Goal: Task Accomplishment & Management: Use online tool/utility

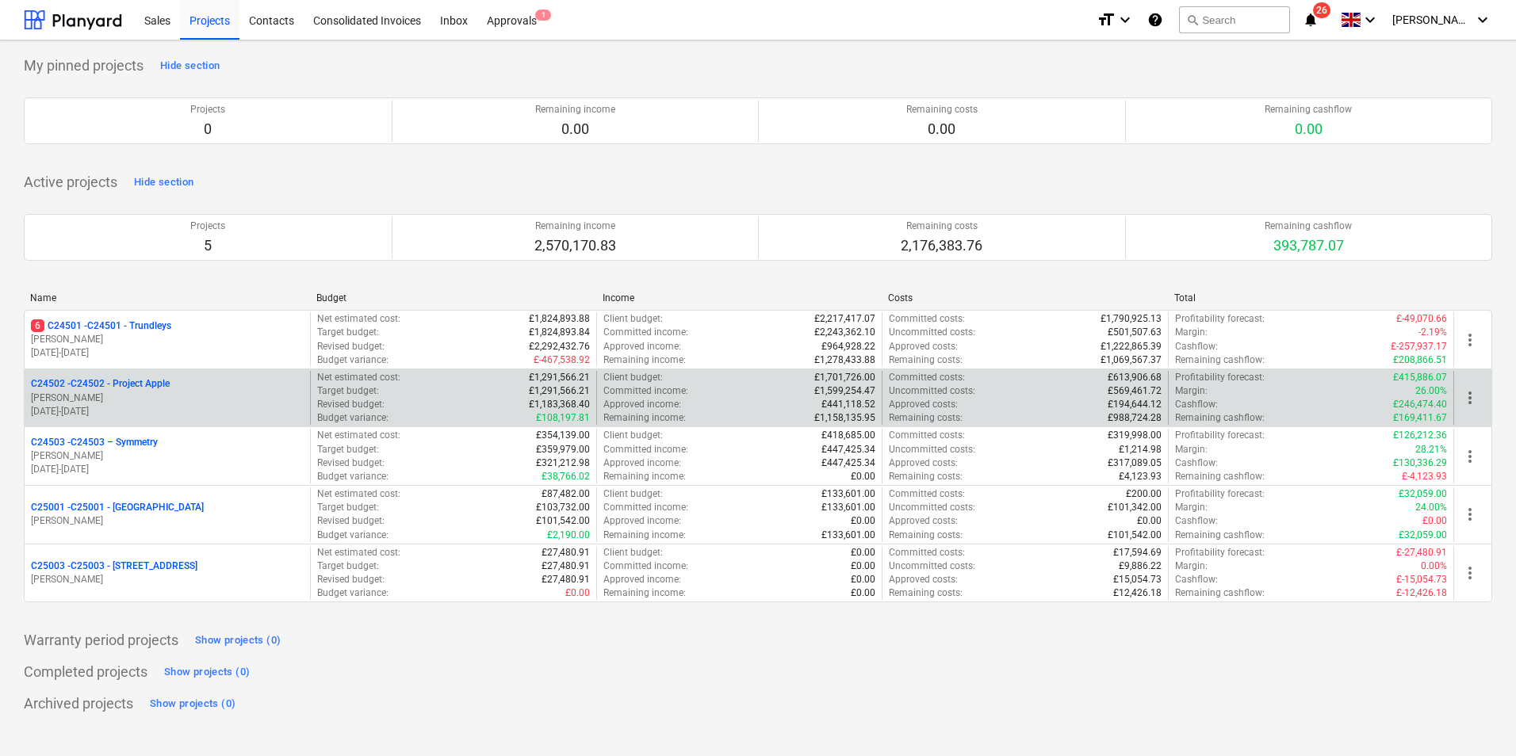
click at [141, 384] on p "C24502 - C24502 - Project Apple" at bounding box center [100, 383] width 139 height 13
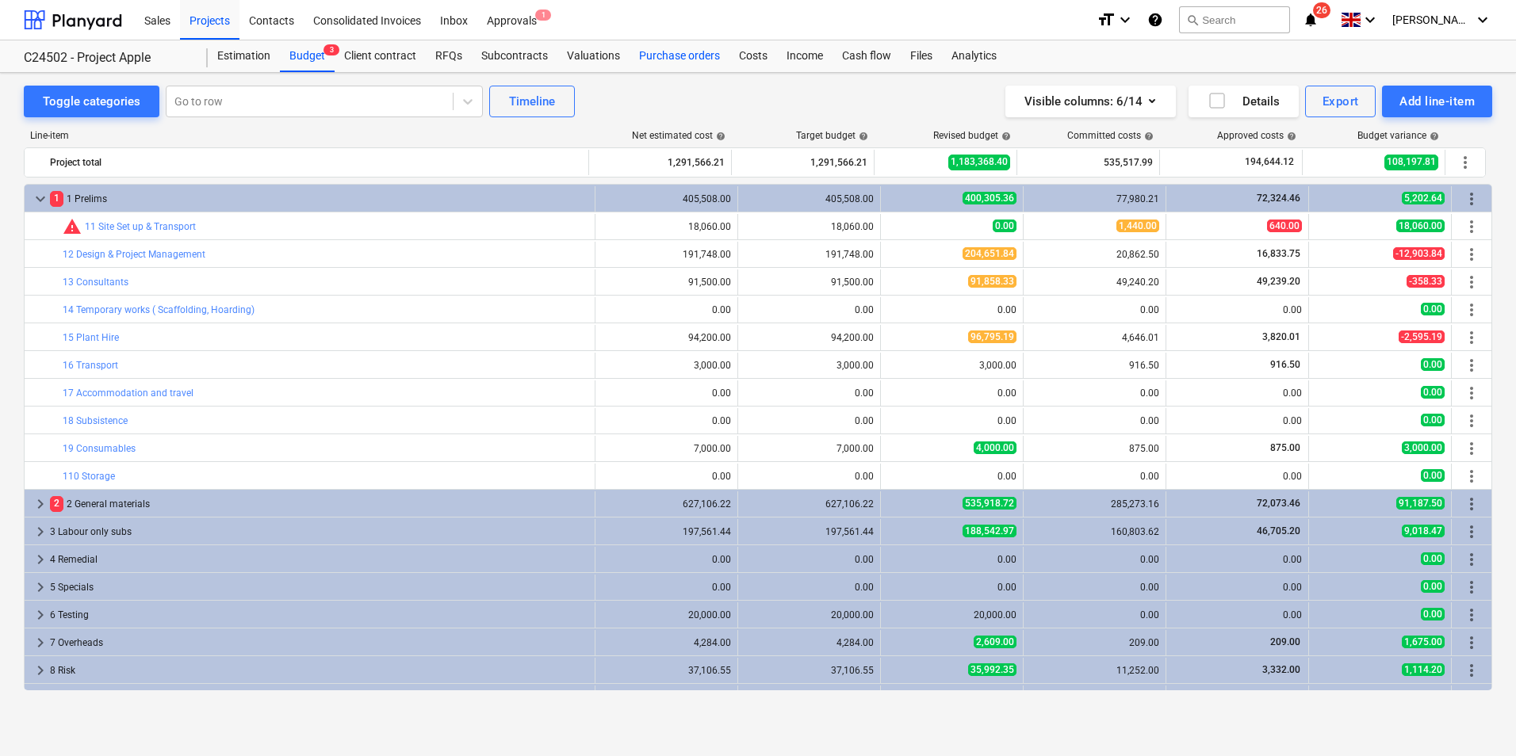
click at [664, 58] on div "Purchase orders" at bounding box center [679, 56] width 100 height 32
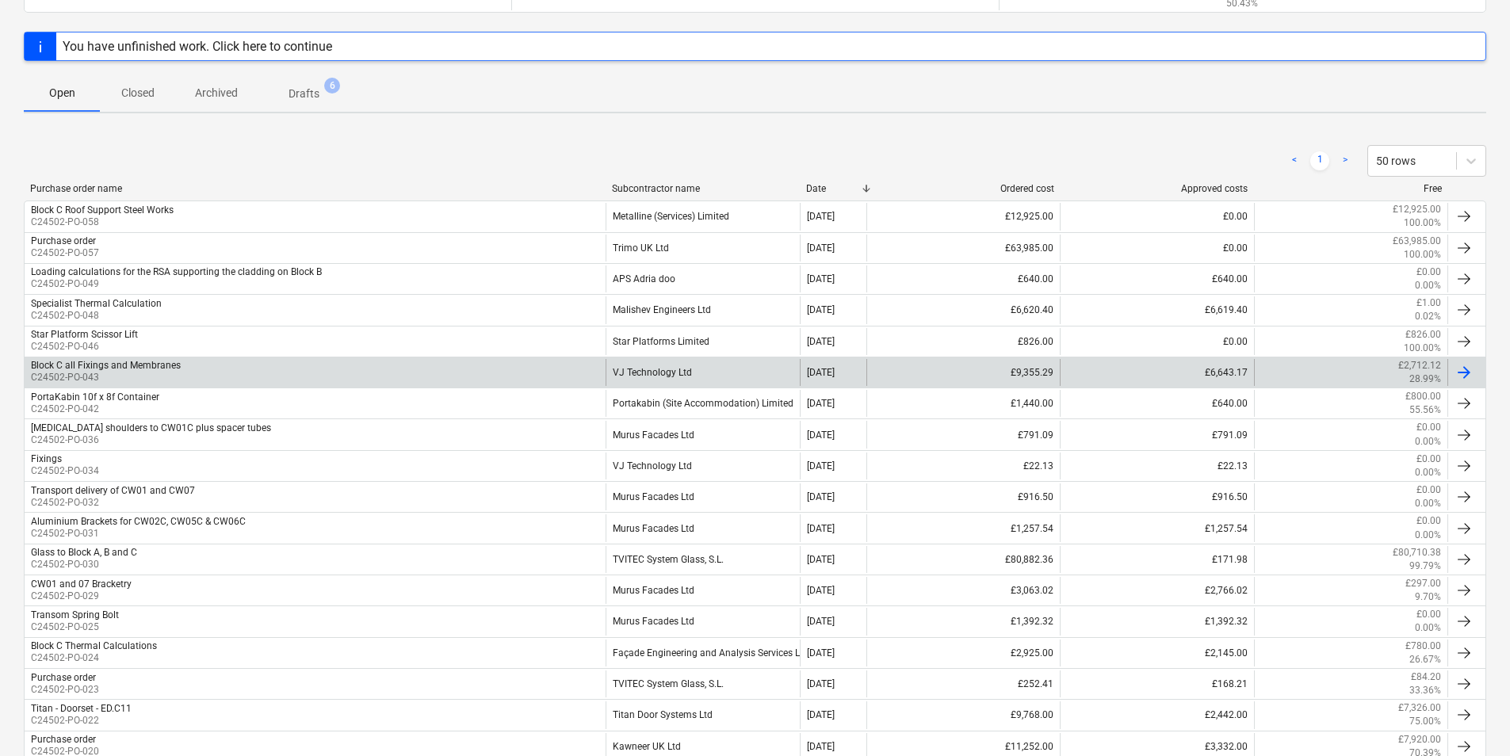
scroll to position [199, 0]
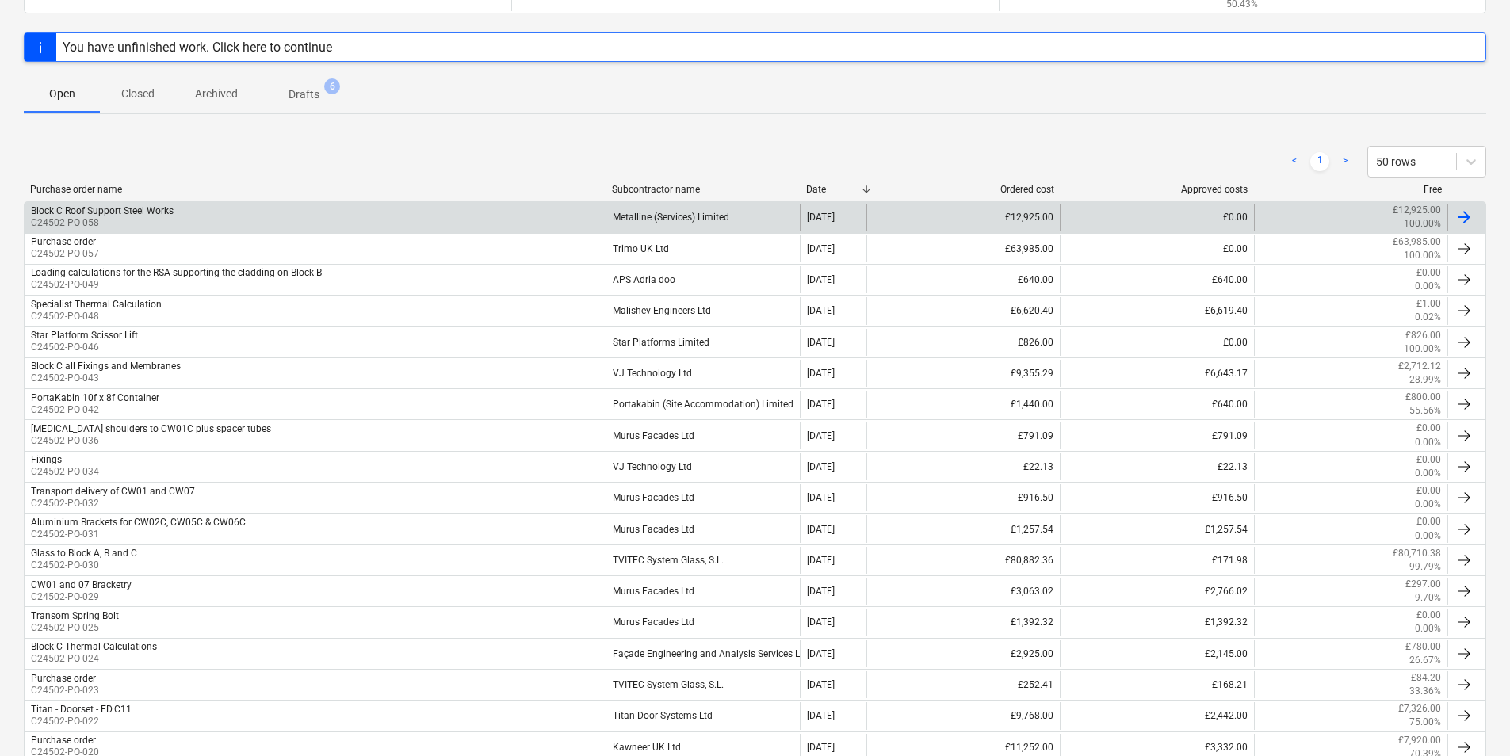
click at [660, 221] on div "Metalline (Services) Limited" at bounding box center [702, 217] width 193 height 27
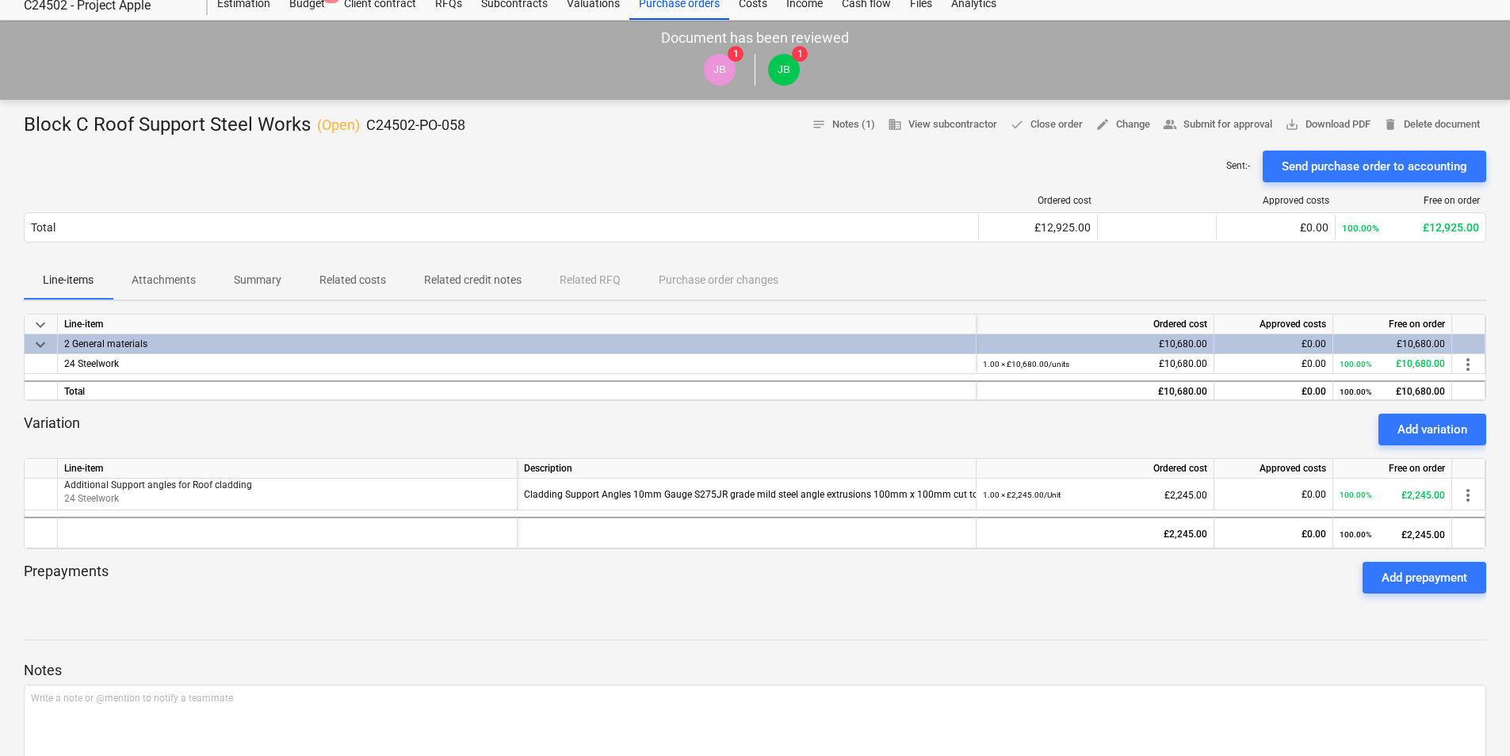
scroll to position [79, 0]
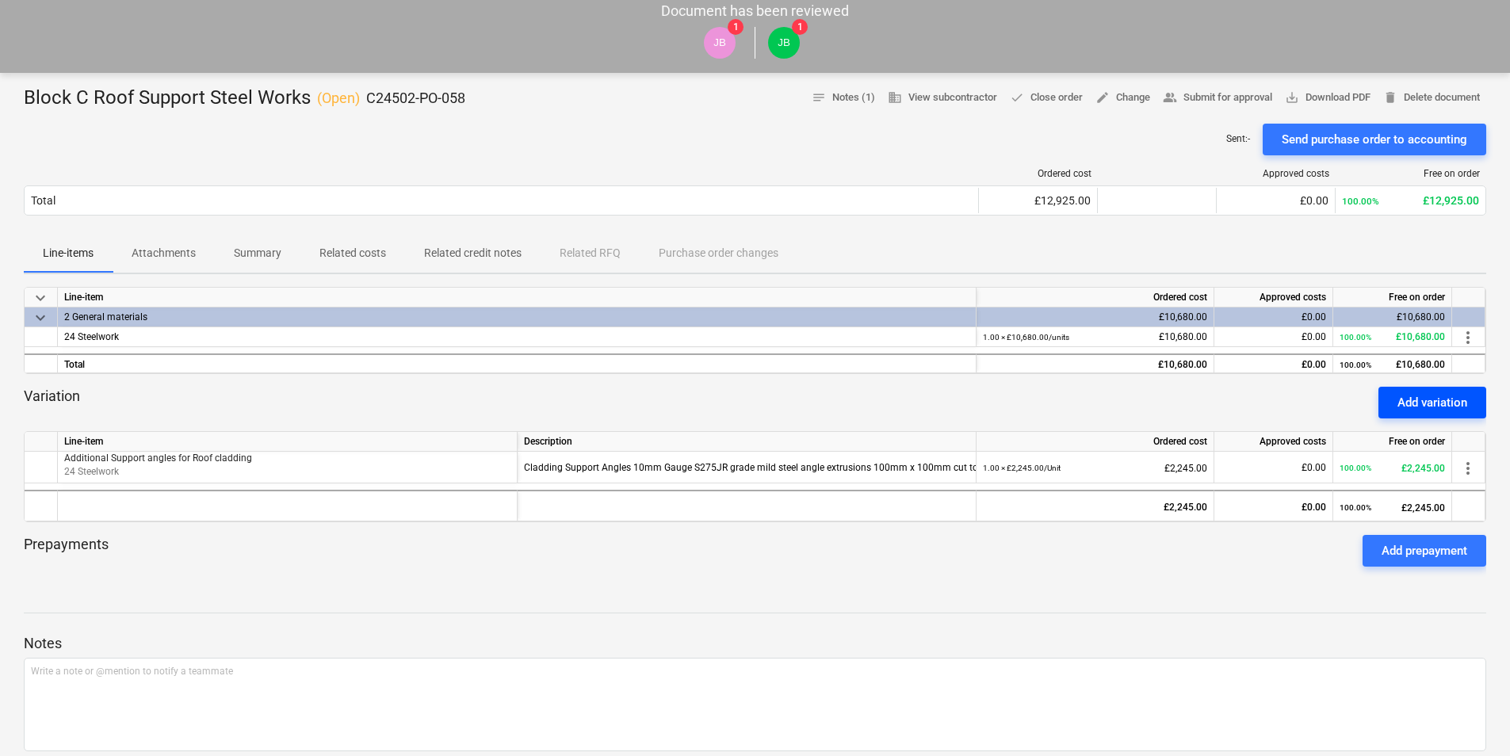
click at [1429, 400] on div "Add variation" at bounding box center [1433, 402] width 70 height 21
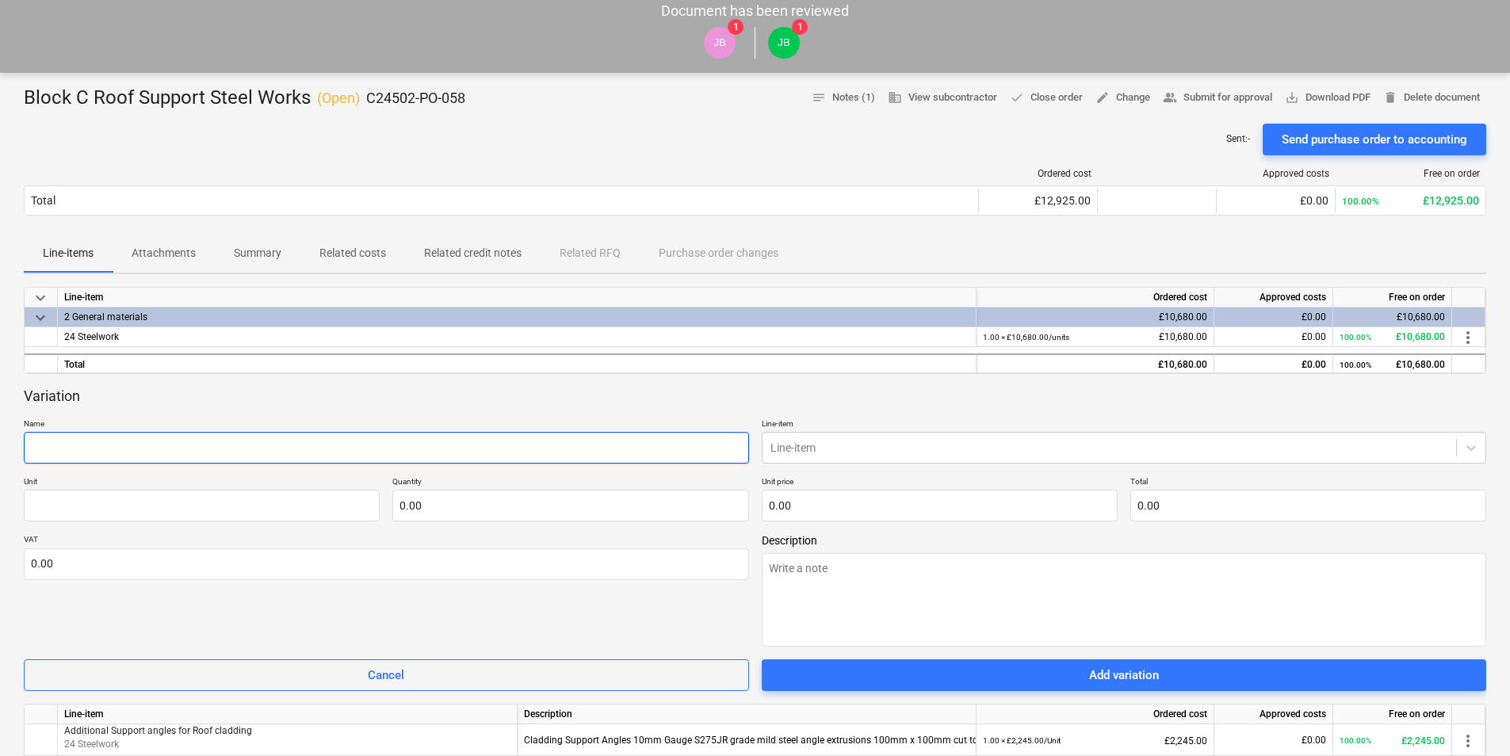
paste input "Steel Angles, Channels, Brackets and Cleats"
type textarea "x"
type input "Steel Angles, Channels, Brackets and Cleats"
click at [29, 446] on input "Steel Angles, Channels, Brackets and Cleats" at bounding box center [386, 448] width 725 height 32
type textarea "x"
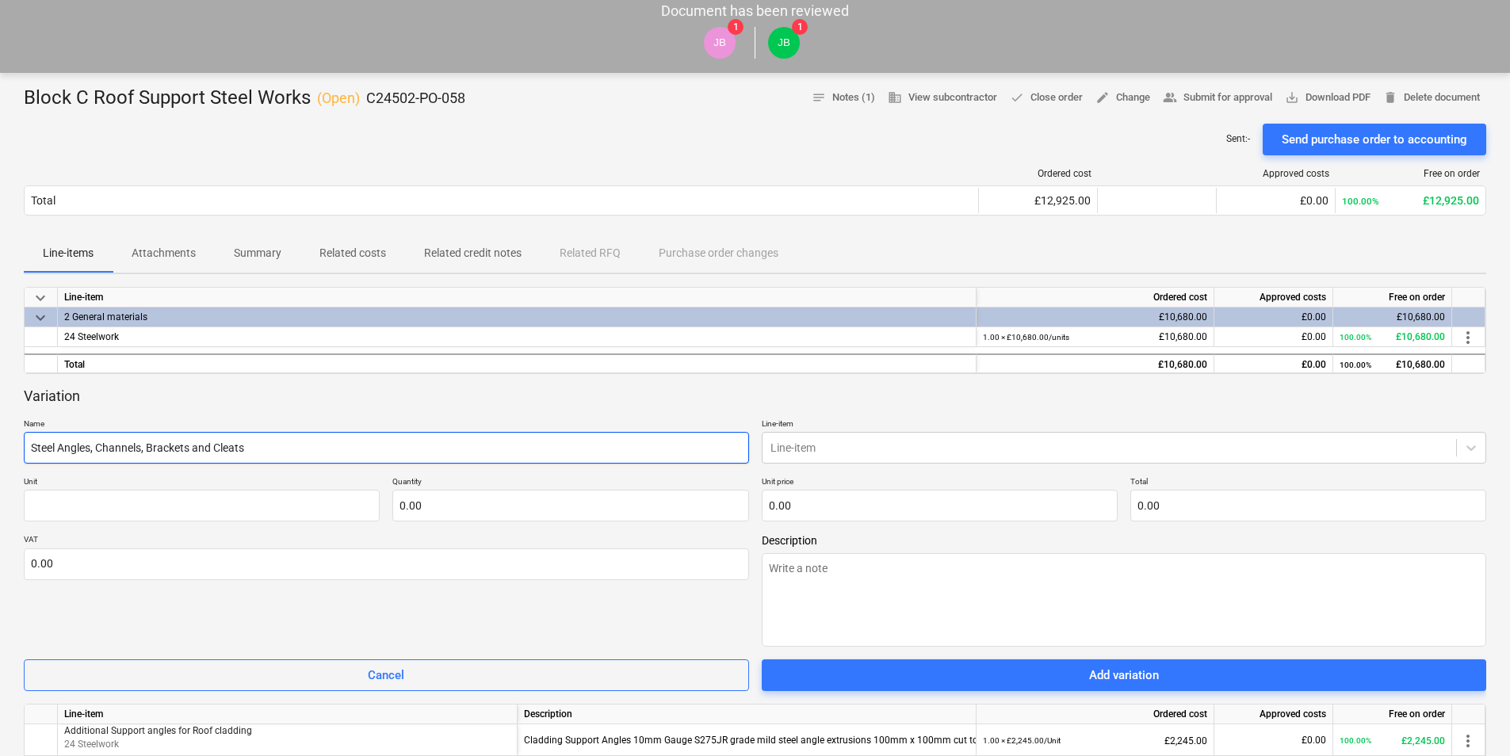
type input "BSteel Angles, Channels, Brackets and Cleats"
type textarea "x"
type input "BlSteel Angles, Channels, Brackets and Cleats"
type textarea "x"
type input "BlaSteel Angles, Channels, Brackets and Cleats"
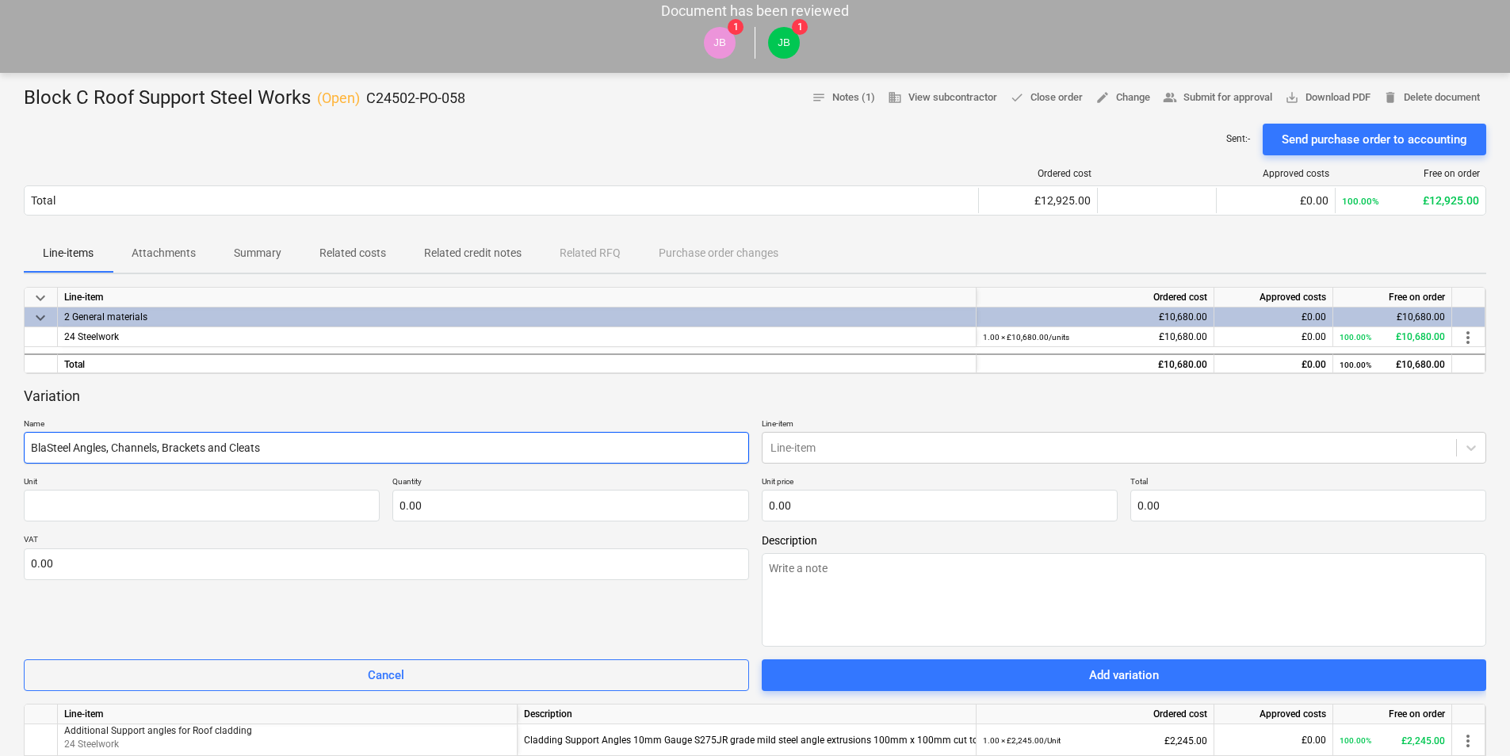
type textarea "x"
type input "BlacSteel Angles, Channels, Brackets and Cleats"
type textarea "x"
type input "BlaSteel Angles, Channels, Brackets and Cleats"
type textarea "x"
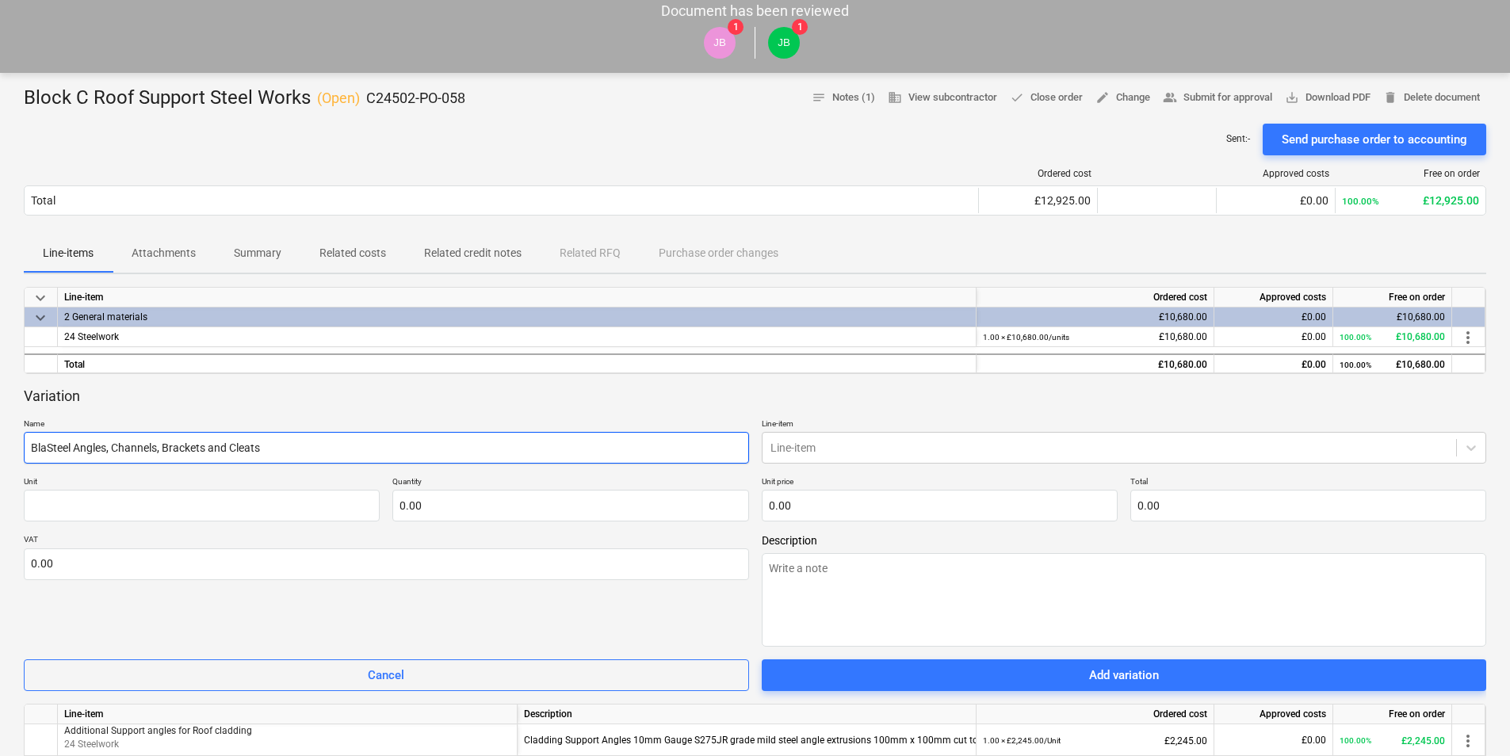
type input "BlSteel Angles, Channels, Brackets and Cleats"
type textarea "x"
type input "BloSteel Angles, Channels, Brackets and Cleats"
type textarea "x"
type input "BlocSteel Angles, Channels, Brackets and Cleats"
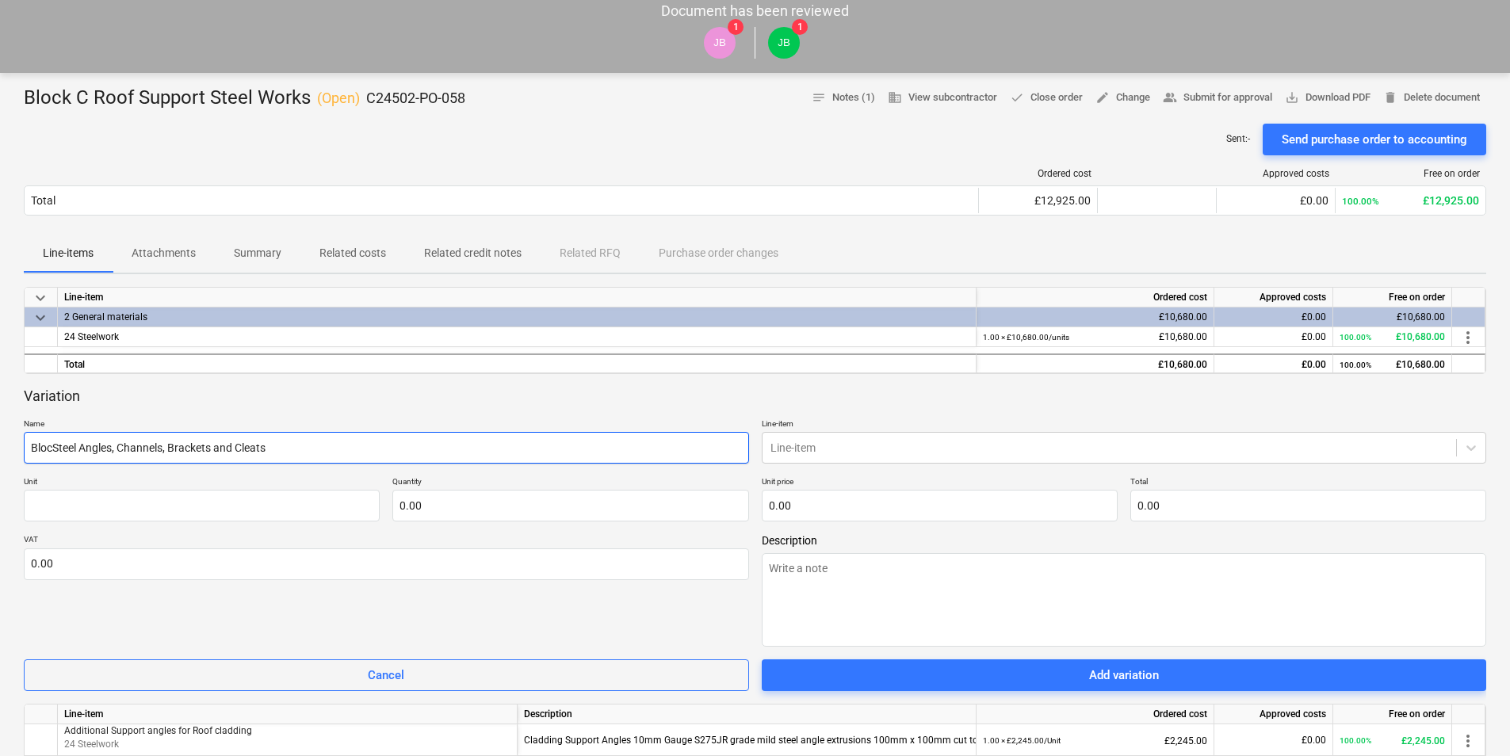
type textarea "x"
type input "BlockSteel Angles, Channels, Brackets and Cleats"
type textarea "x"
type input "Block Steel Angles, Channels, Brackets and Cleats"
paste input "C Stair Enclosure)"
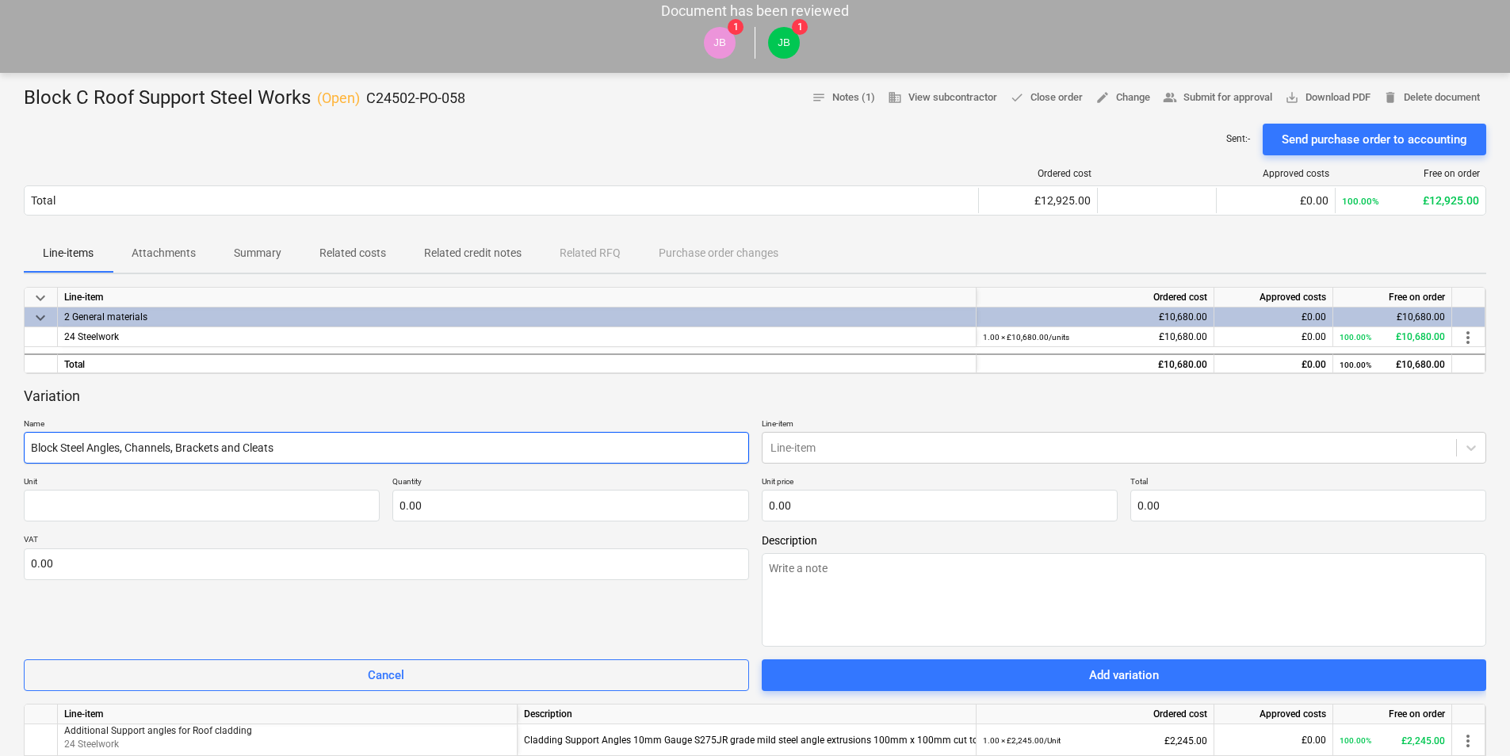
type textarea "x"
type input "Block C Stair Enclosure)Steel Angles, Channels, Brackets and Cleats"
type textarea "x"
type input "Block C Stair EnclosureSteel Angles, Channels, Brackets and Cleats"
type textarea "x"
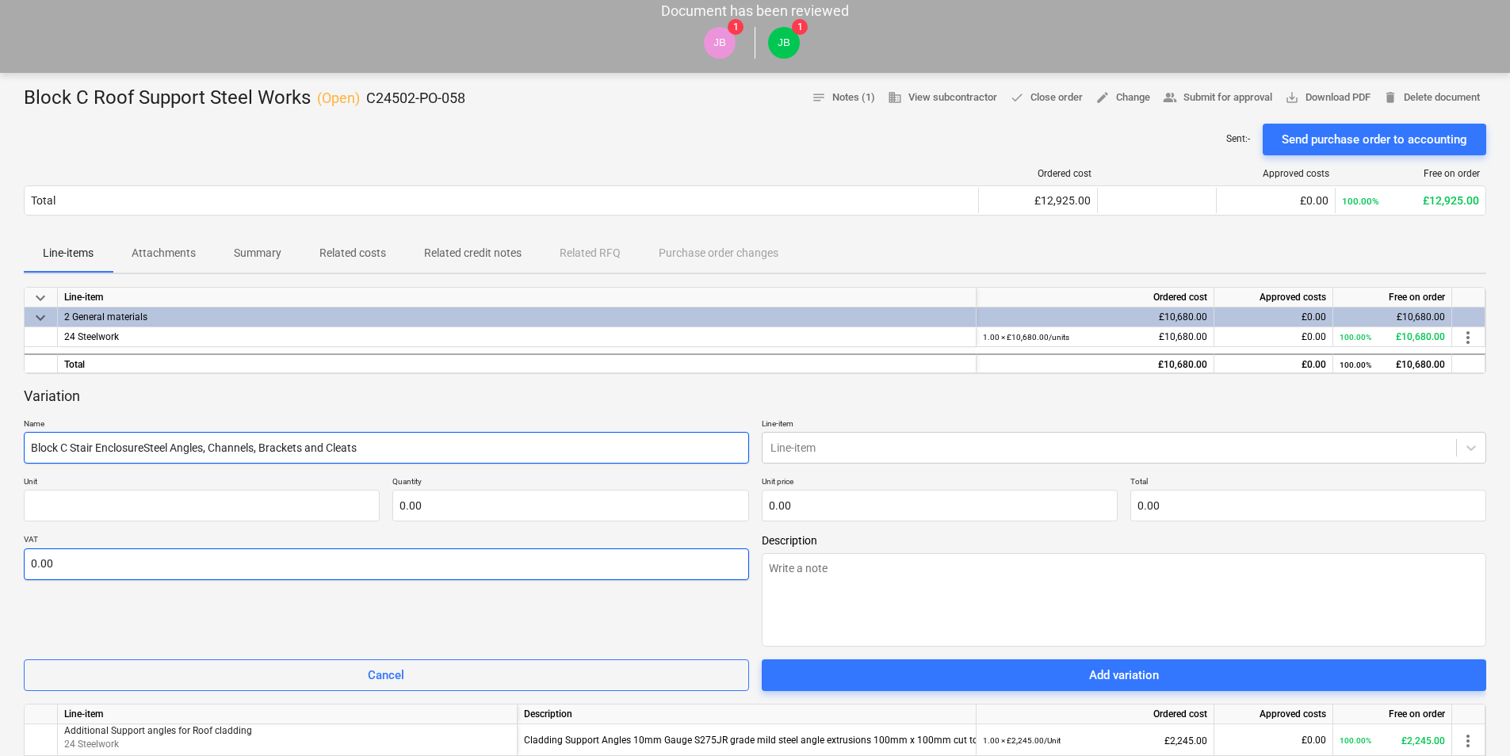
type input "Block C Stair Enclosure.Steel Angles, Channels, Brackets and Cleats"
type textarea "x"
type input "Block C Stair Enclosure. Steel Angles, Channels, Brackets and Cleats"
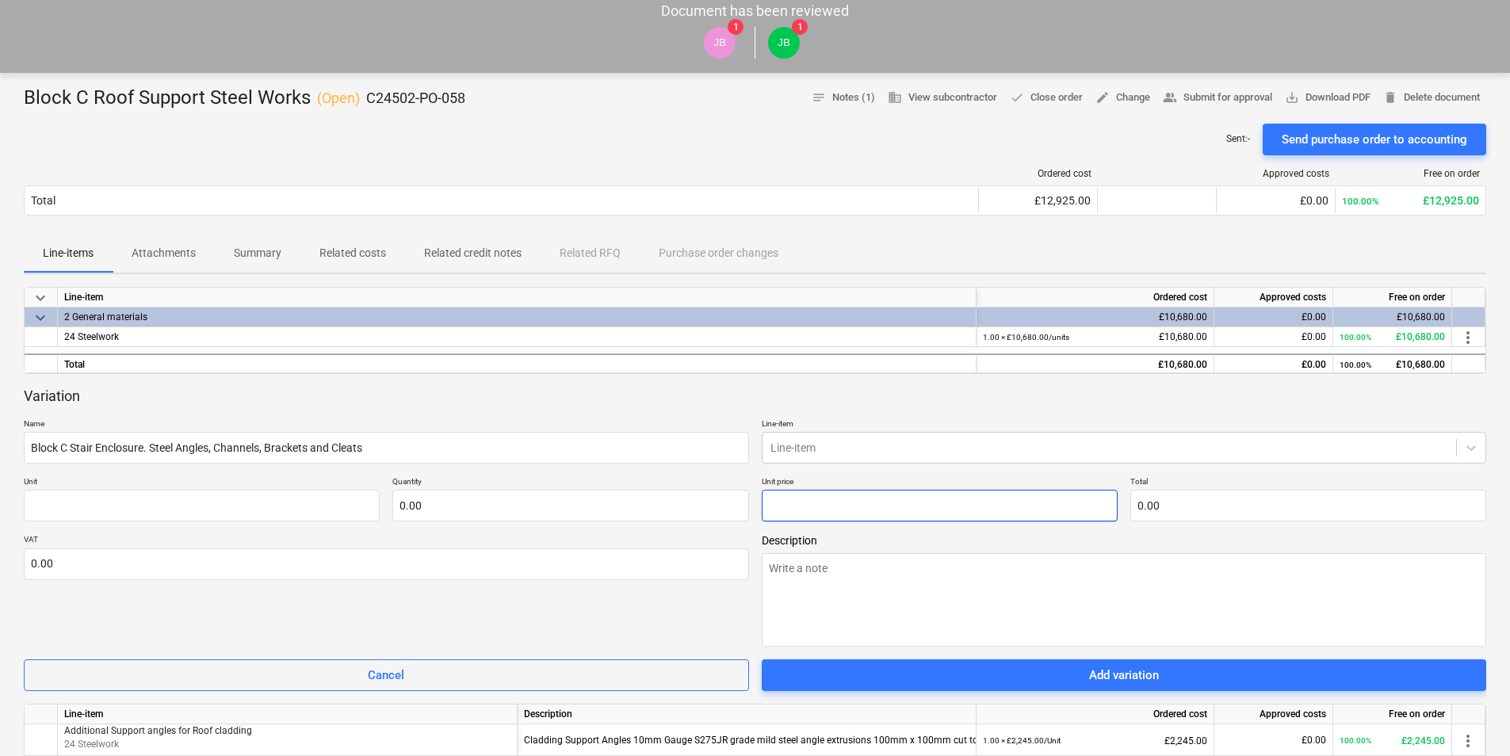
click at [836, 502] on input "text" at bounding box center [940, 506] width 356 height 32
paste input "4,420.00"
type textarea "x"
type input "pcs"
type input "4,420.00"
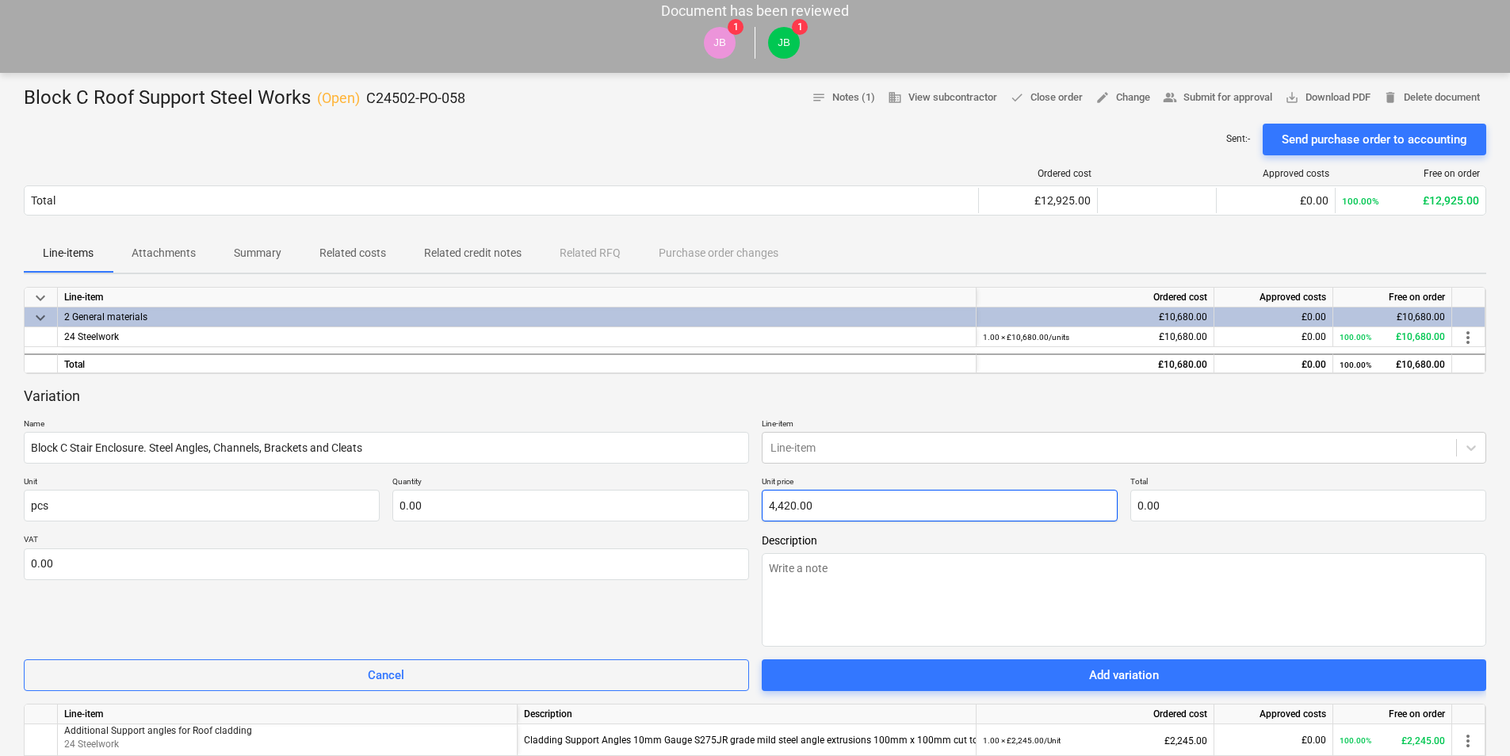
type input "1.00"
type input "4,420.00"
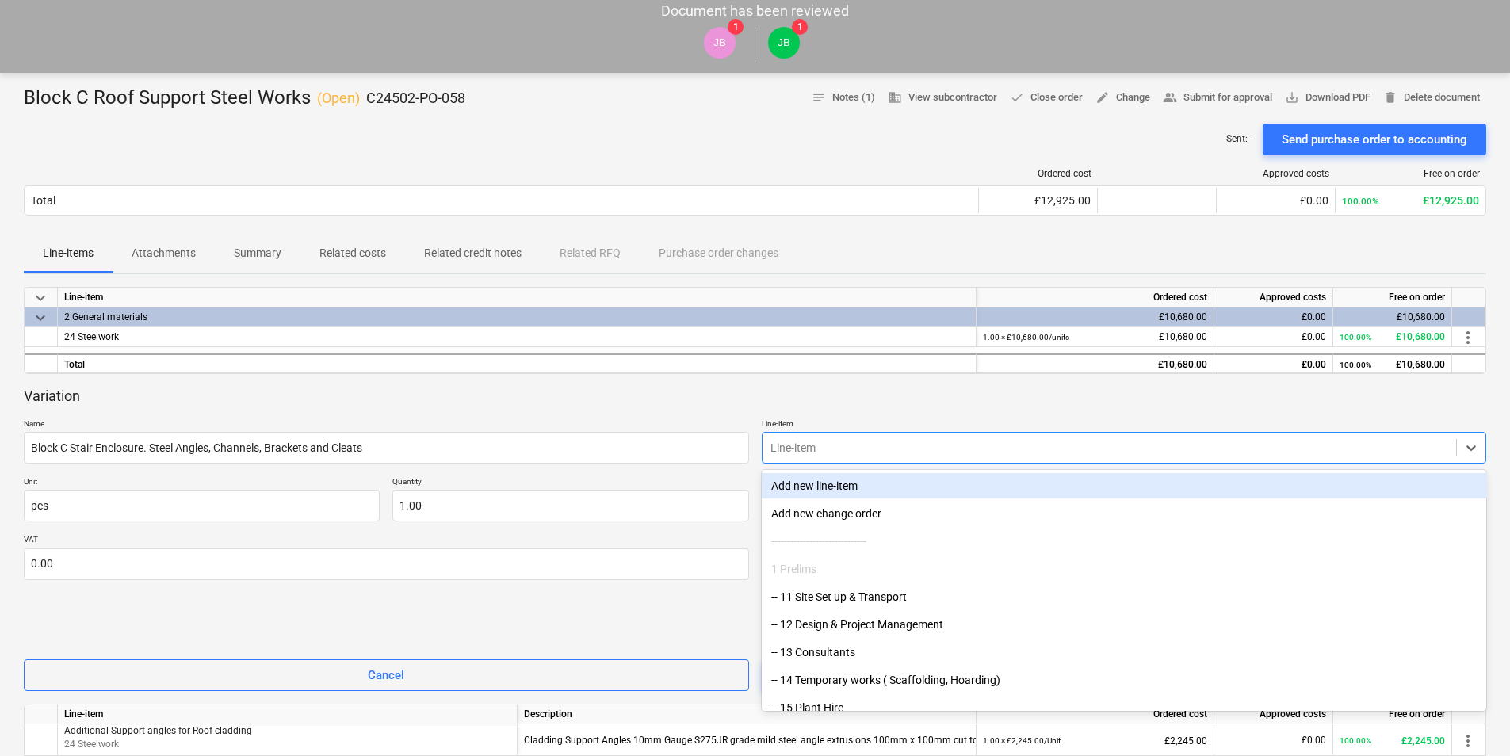
click at [801, 444] on div at bounding box center [1110, 448] width 679 height 16
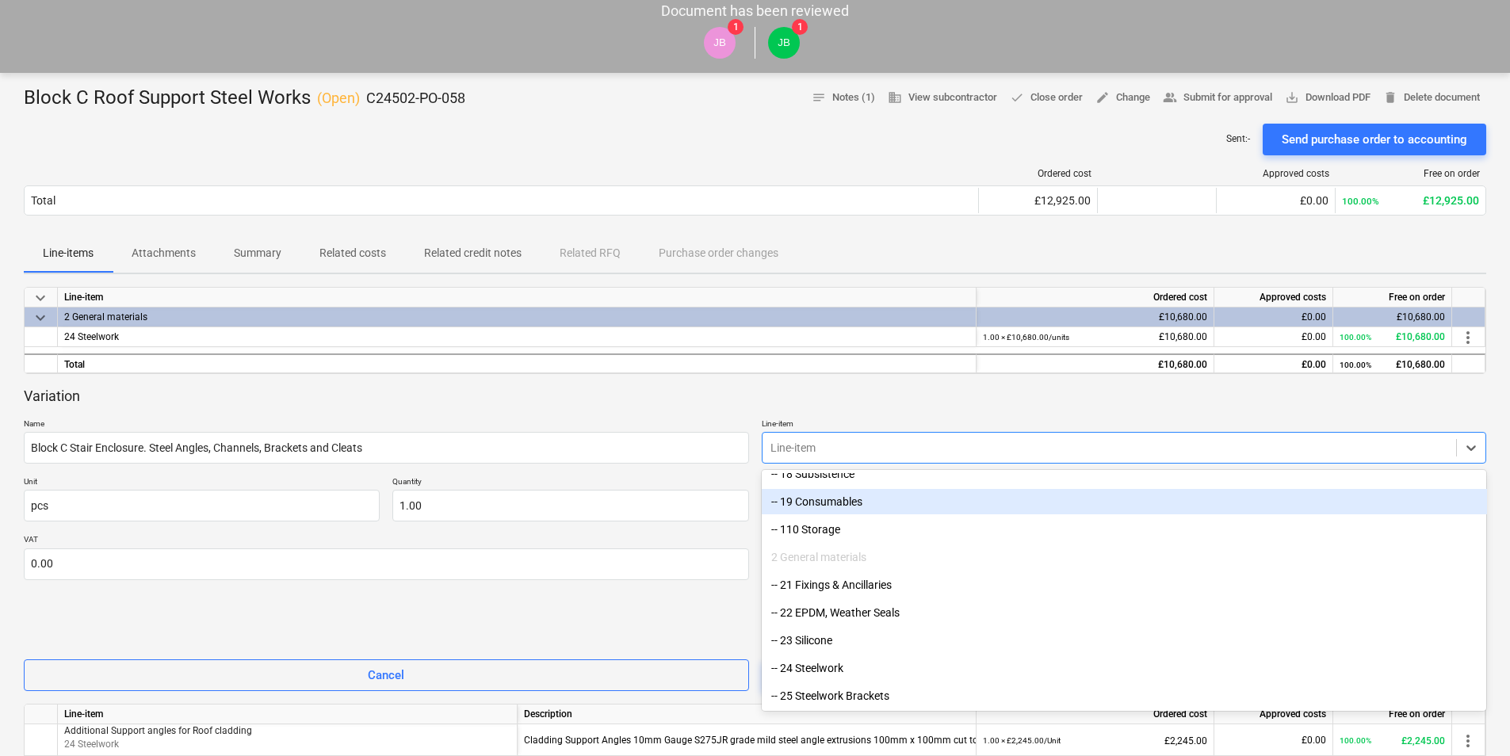
scroll to position [396, 0]
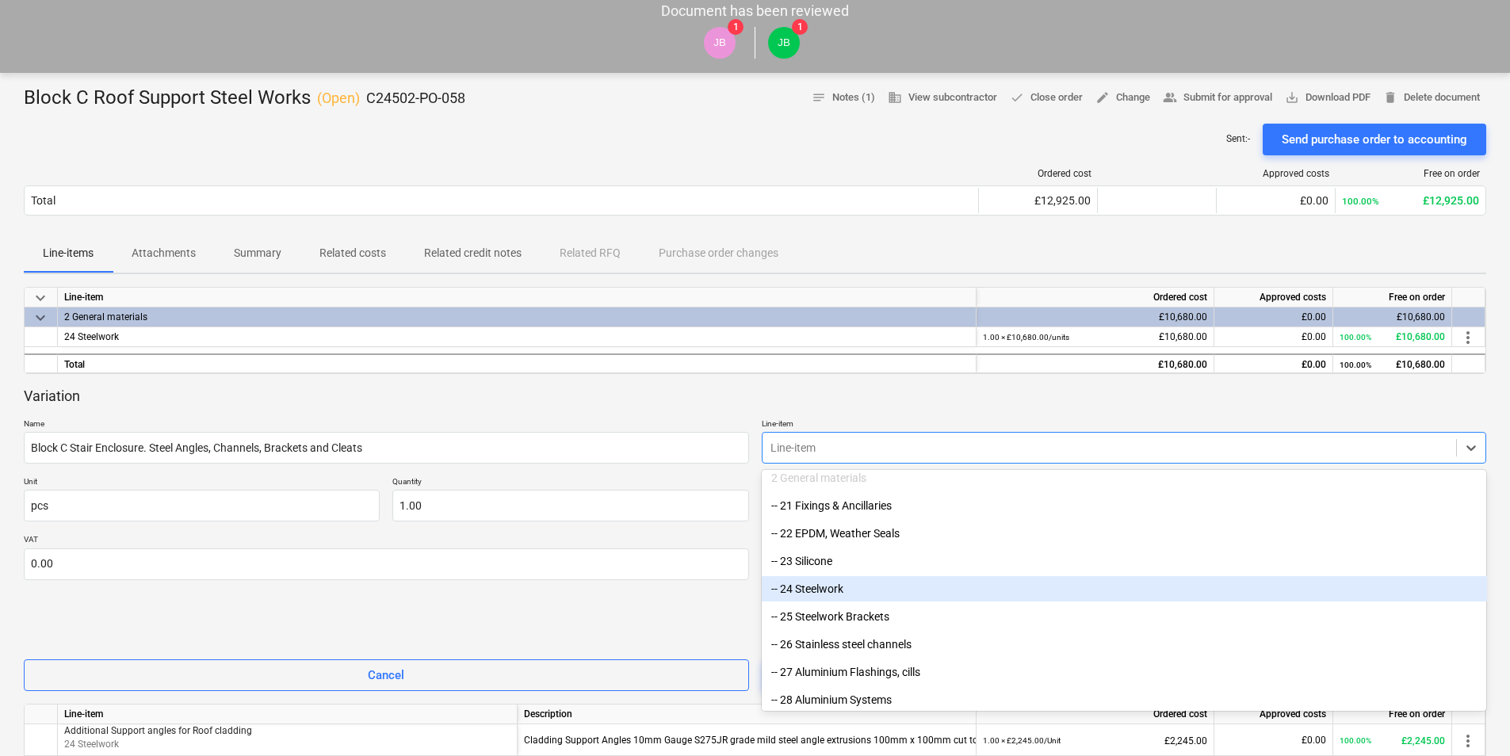
click at [828, 589] on div "-- 24 Steelwork" at bounding box center [1124, 588] width 725 height 25
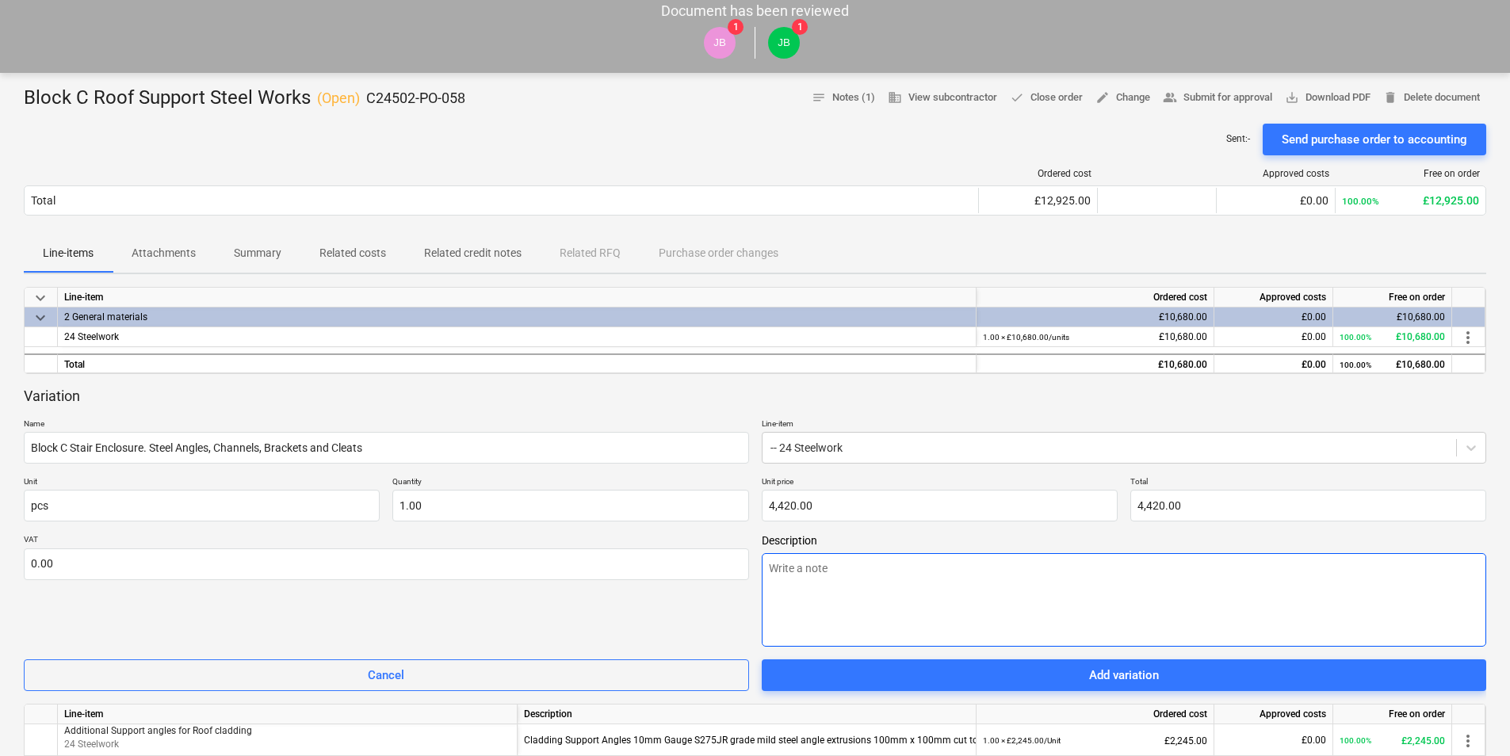
click at [820, 568] on textarea at bounding box center [1124, 600] width 725 height 94
paste textarea "6mm gauge S275 grade mild steel hot dipped galvanised press formed to angles an…"
type textarea "x"
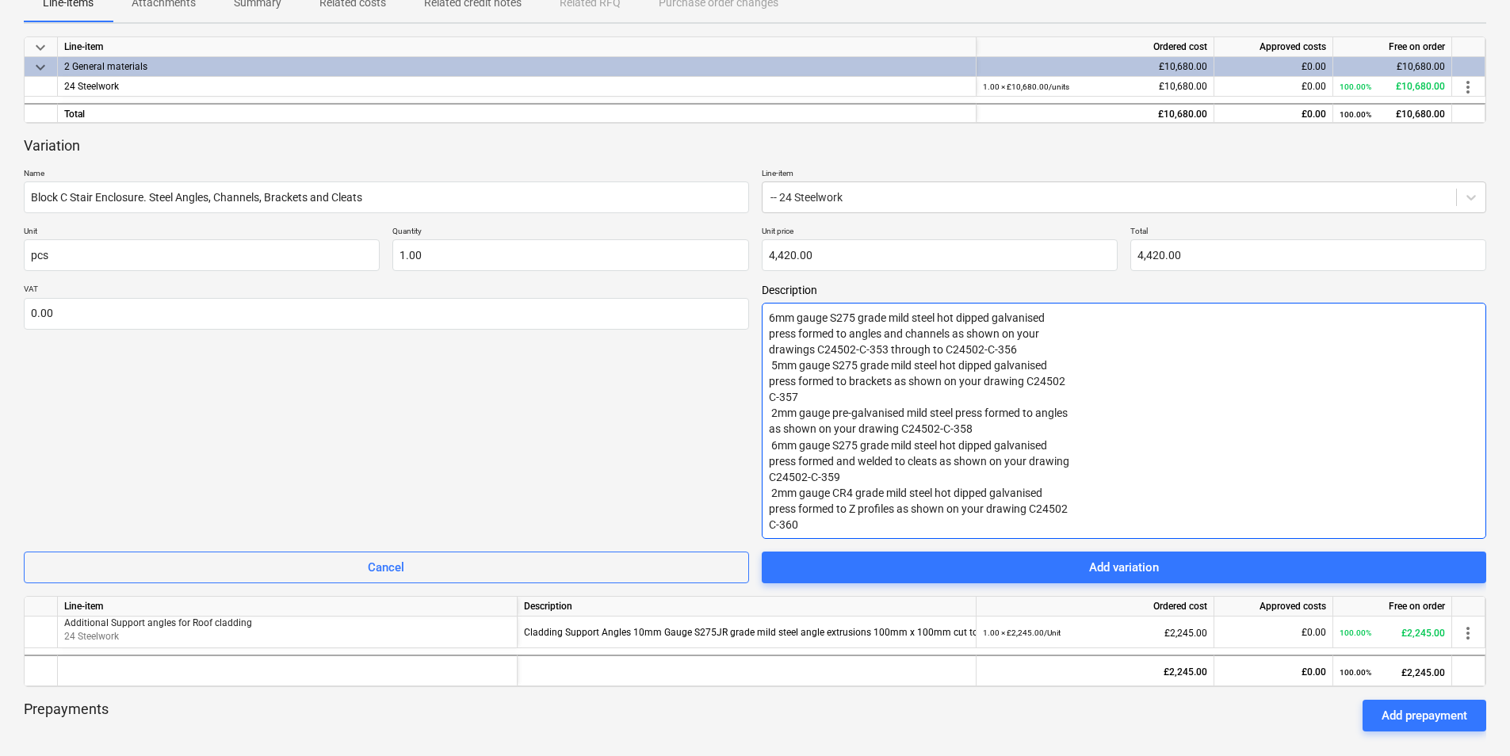
scroll to position [476, 0]
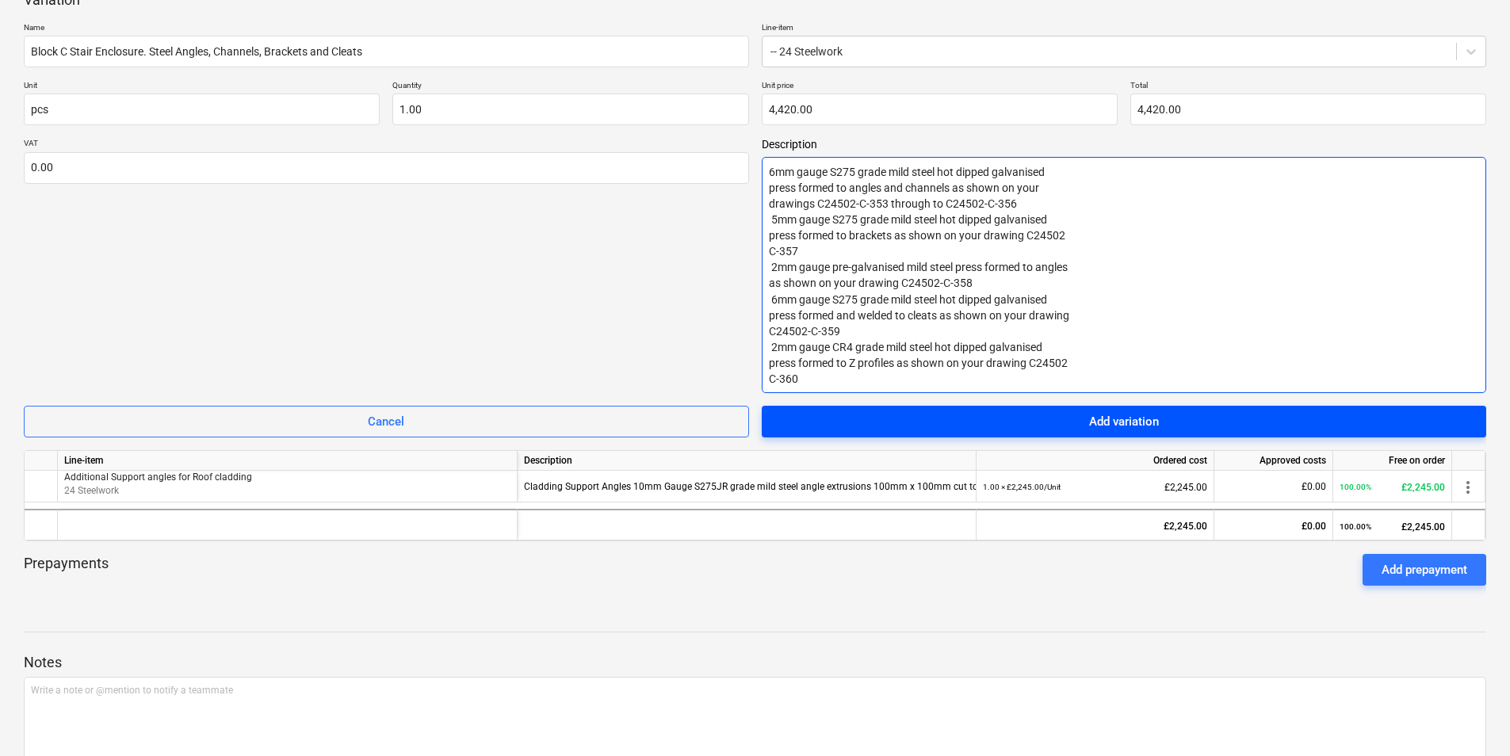
type textarea "6mm gauge S275 grade mild steel hot dipped galvanised press formed to angles an…"
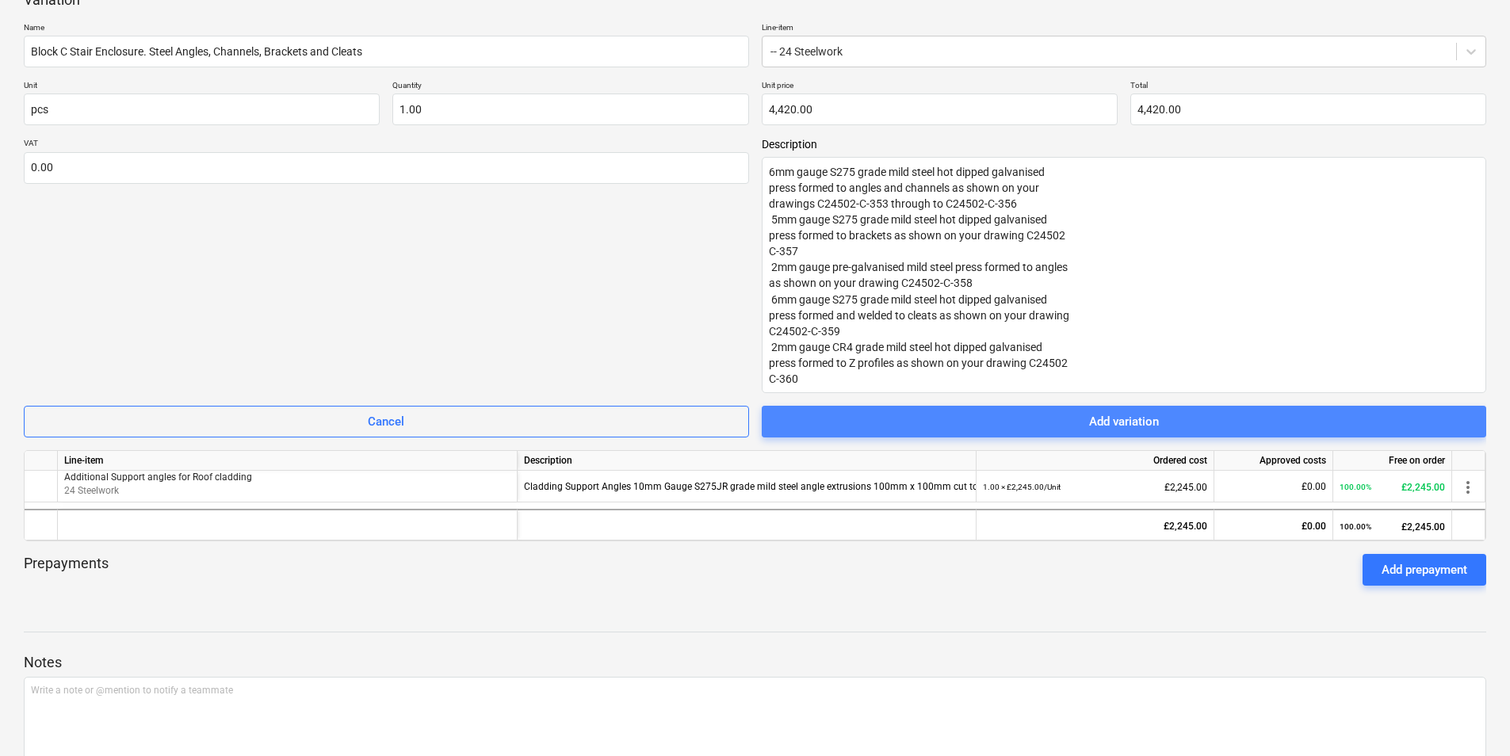
click at [1105, 419] on div "Add variation" at bounding box center [1124, 421] width 70 height 21
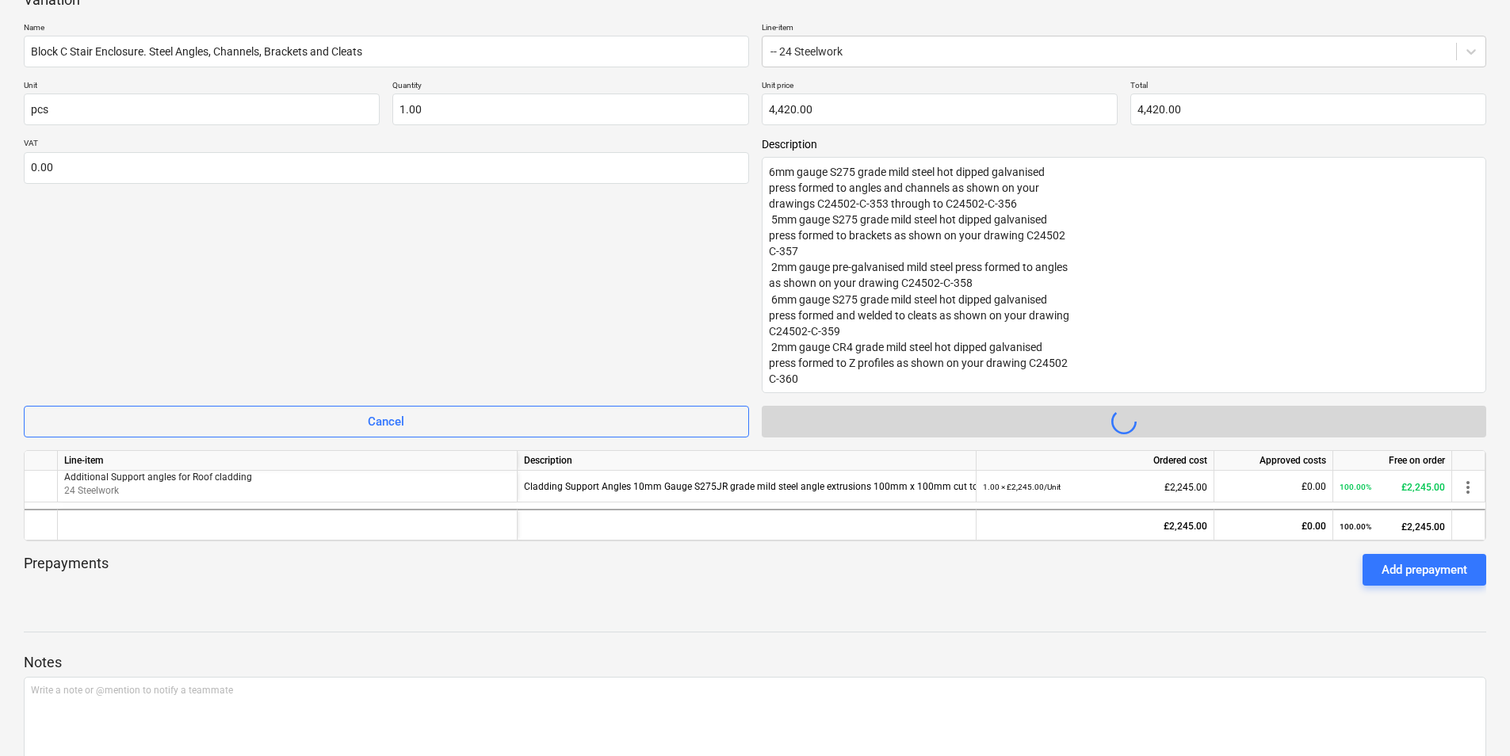
type textarea "x"
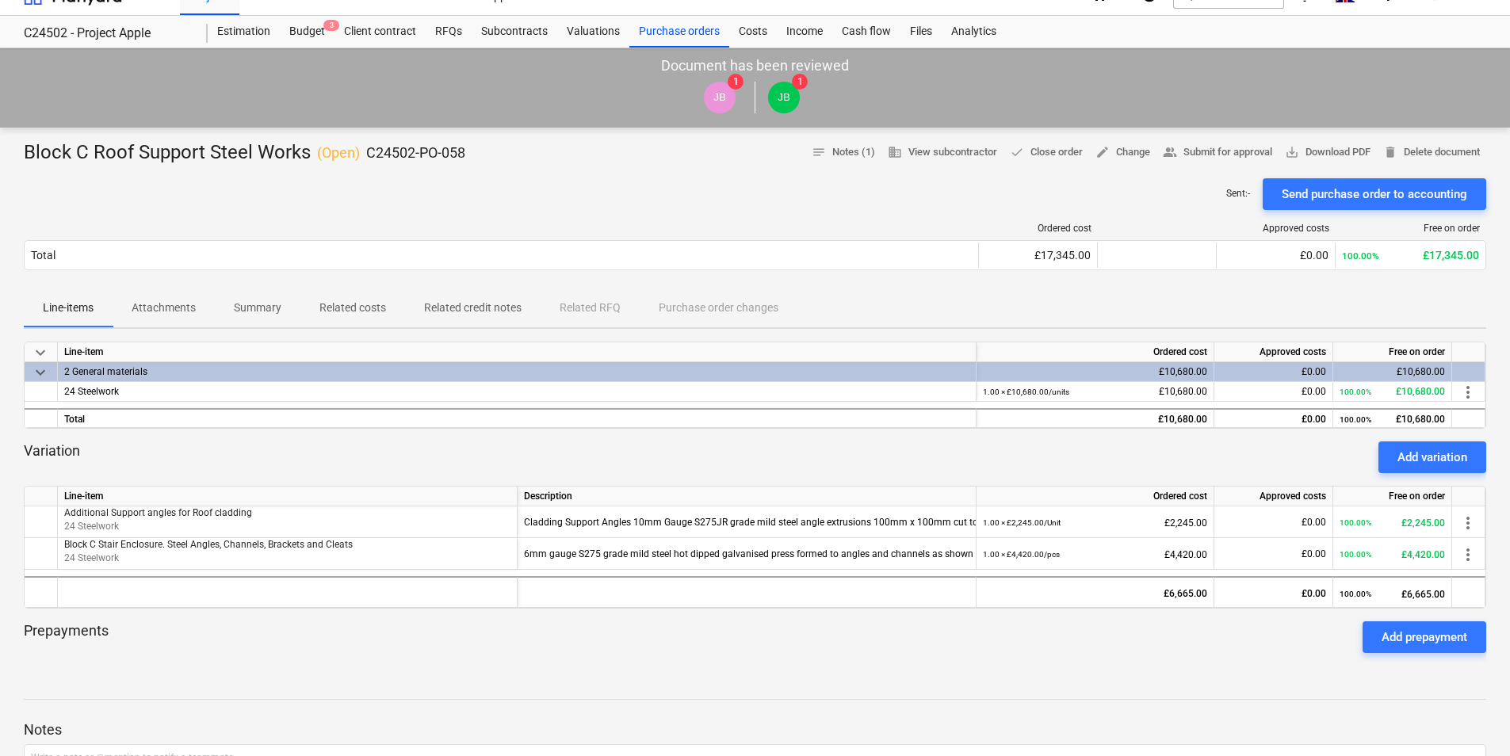
scroll to position [0, 0]
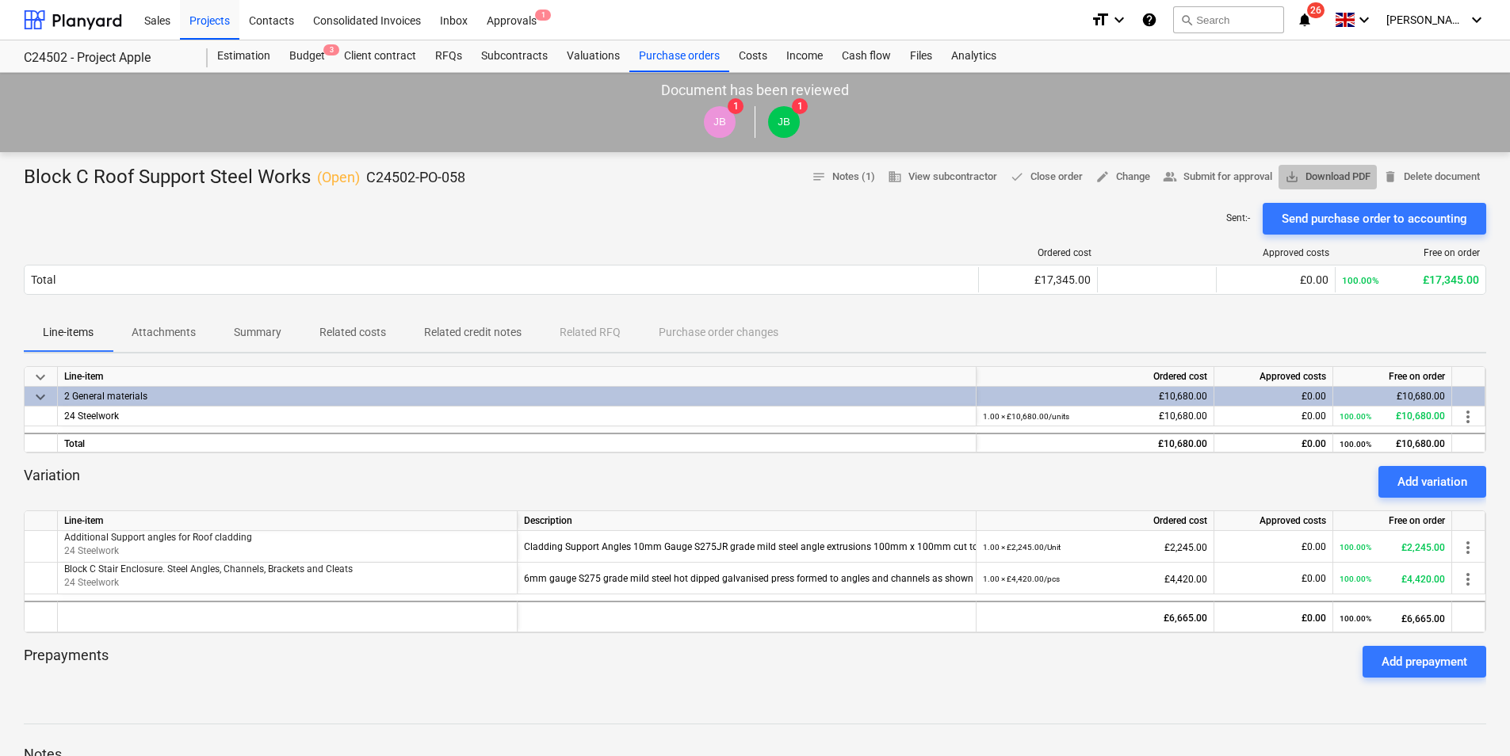
click at [1333, 175] on span "save_alt Download PDF" at bounding box center [1328, 177] width 86 height 18
